Goal: Find specific page/section: Find specific page/section

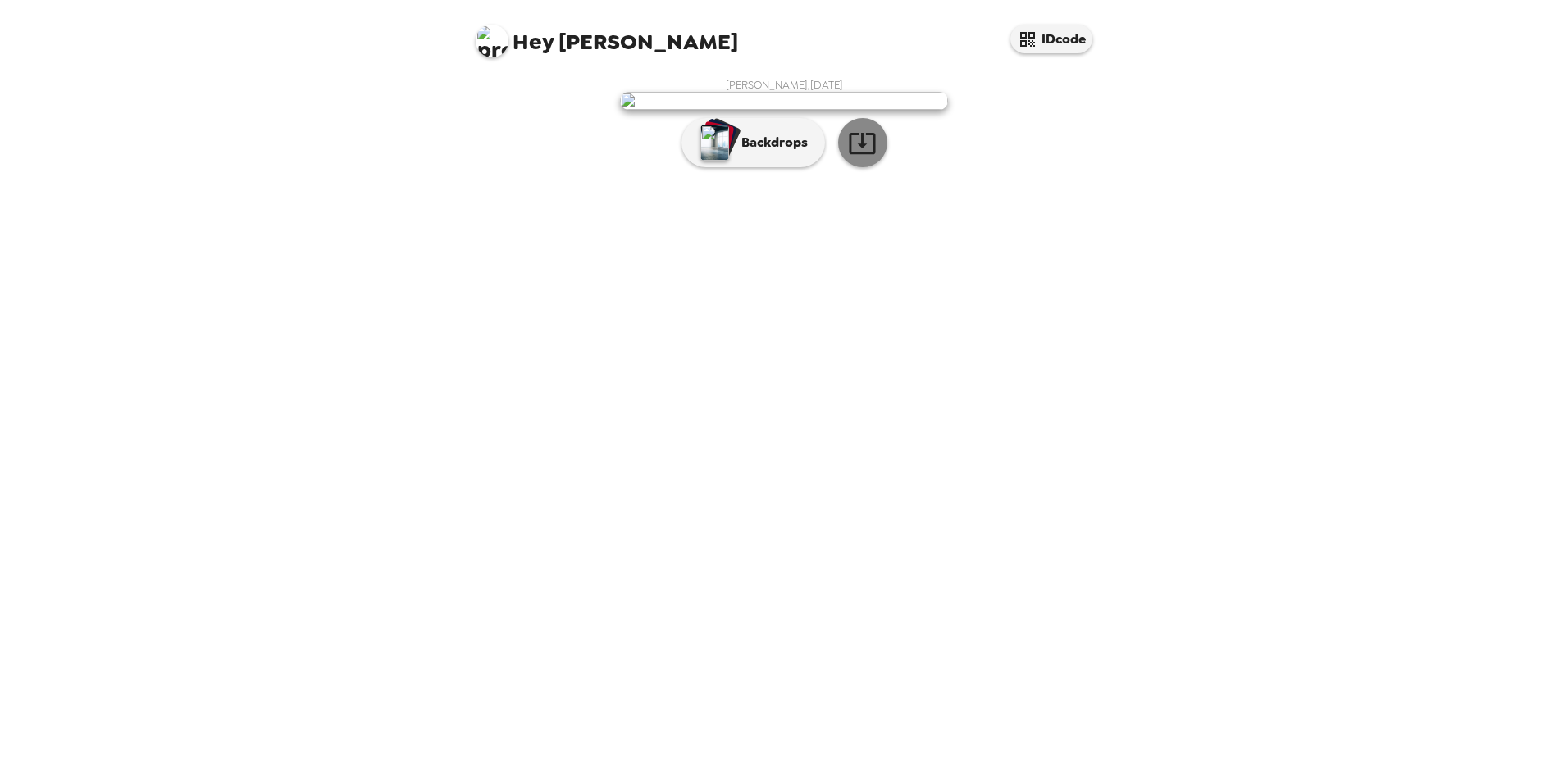
click at [852, 157] on icon "button" at bounding box center [862, 143] width 28 height 28
click at [1044, 42] on button "IDcode" at bounding box center [1052, 38] width 82 height 28
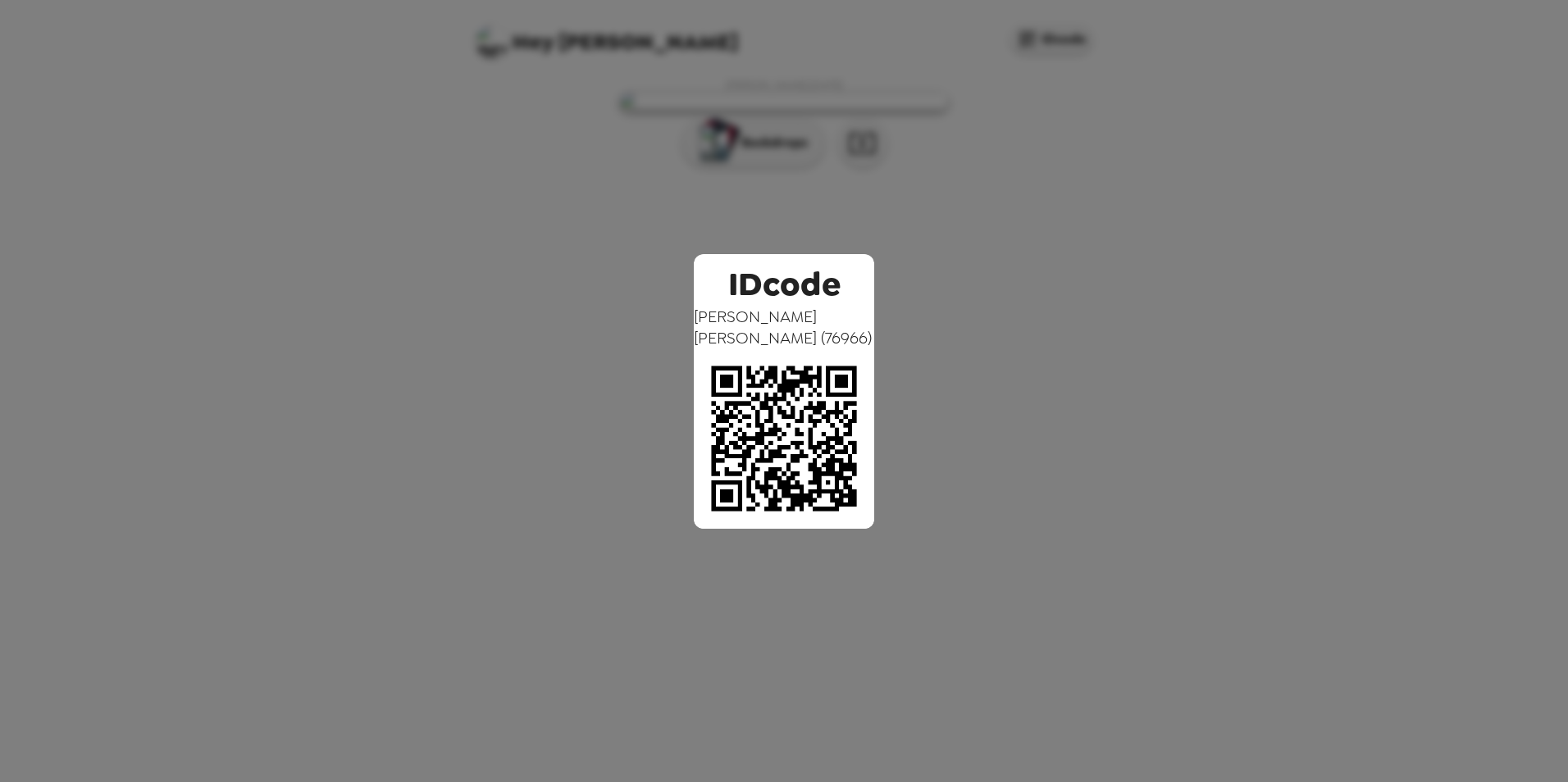
click at [1091, 241] on div "IDcode Ishwar Sharma ( 76966 )" at bounding box center [784, 391] width 1568 height 782
